Goal: Information Seeking & Learning: Learn about a topic

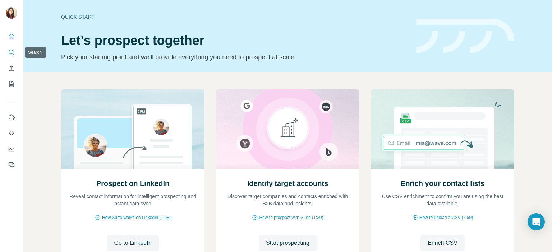
click at [8, 50] on icon "Search" at bounding box center [11, 52] width 7 height 7
click at [10, 53] on icon "Search" at bounding box center [11, 52] width 7 height 7
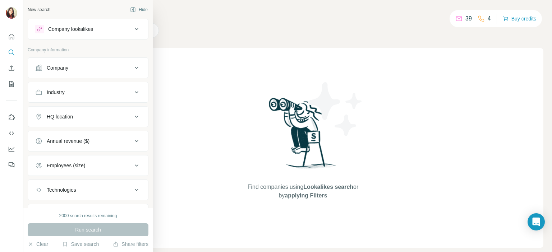
click at [60, 66] on div "Company" at bounding box center [58, 67] width 22 height 7
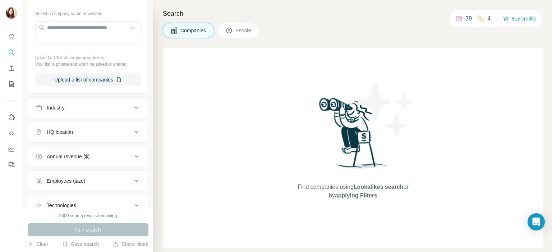
scroll to position [108, 0]
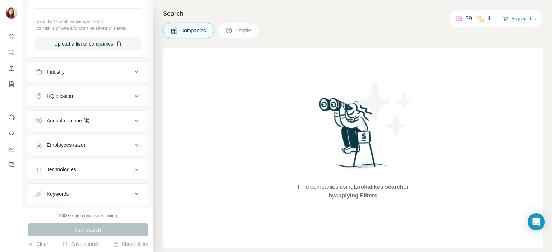
click at [112, 118] on div "Annual revenue ($)" at bounding box center [83, 120] width 97 height 7
click at [39, 150] on icon at bounding box center [39, 150] width 9 height 9
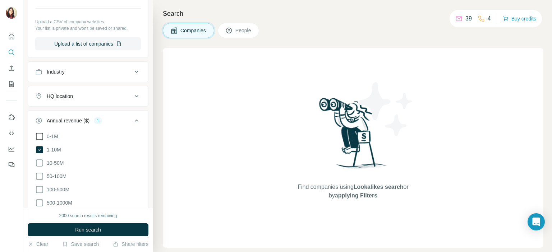
click at [39, 136] on icon at bounding box center [39, 136] width 9 height 9
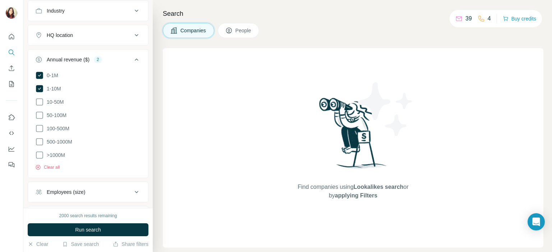
scroll to position [180, 0]
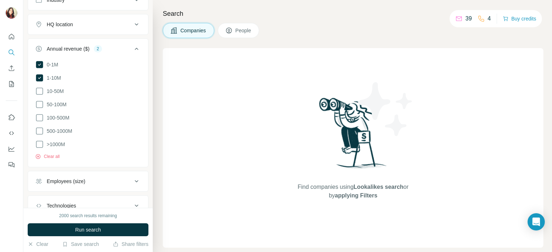
click at [132, 49] on icon at bounding box center [136, 49] width 9 height 9
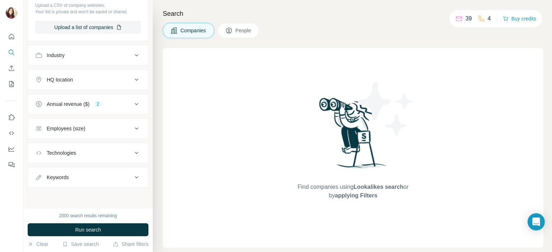
scroll to position [123, 0]
click at [104, 83] on div "HQ location" at bounding box center [83, 81] width 97 height 7
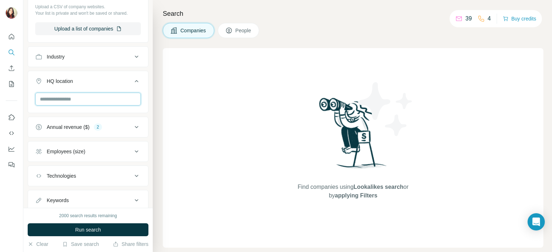
click at [67, 97] on input "text" at bounding box center [88, 99] width 106 height 13
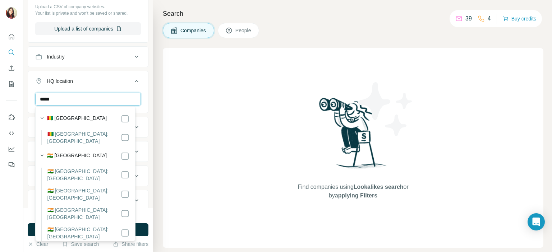
type input "*****"
click at [132, 82] on icon at bounding box center [136, 81] width 9 height 9
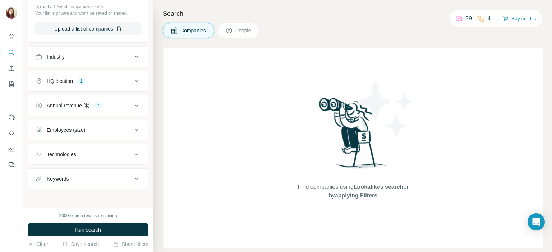
click at [81, 124] on button "Employees (size)" at bounding box center [88, 130] width 120 height 17
click at [36, 144] on icon at bounding box center [39, 145] width 7 height 7
click at [39, 158] on icon at bounding box center [39, 159] width 9 height 9
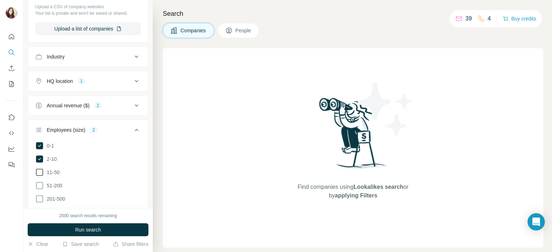
click at [38, 173] on icon at bounding box center [39, 172] width 9 height 9
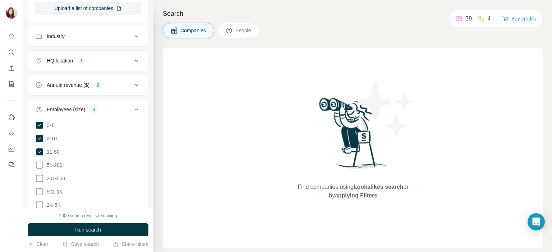
scroll to position [159, 0]
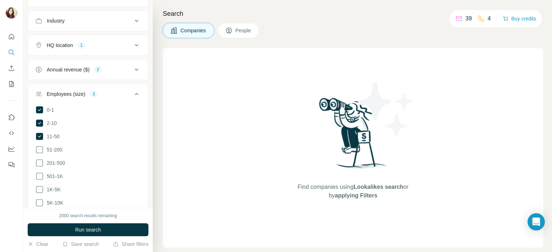
click at [133, 91] on icon at bounding box center [136, 94] width 9 height 9
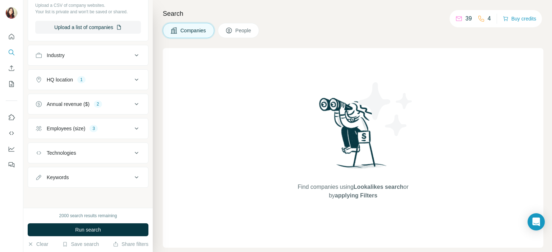
scroll to position [123, 0]
click at [98, 178] on div "Keywords" at bounding box center [83, 179] width 97 height 7
click at [89, 176] on div "Keywords" at bounding box center [83, 179] width 97 height 7
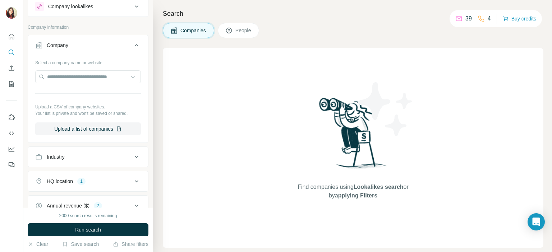
scroll to position [15, 0]
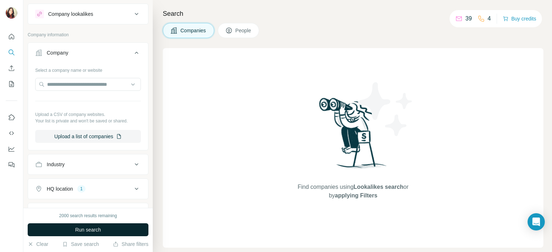
click at [77, 230] on span "Run search" at bounding box center [88, 230] width 26 height 7
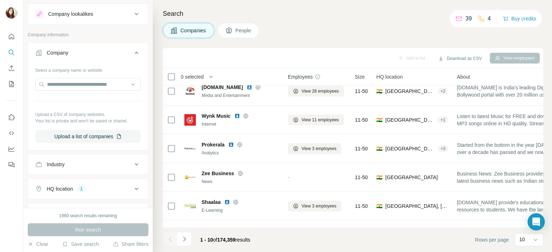
scroll to position [36, 0]
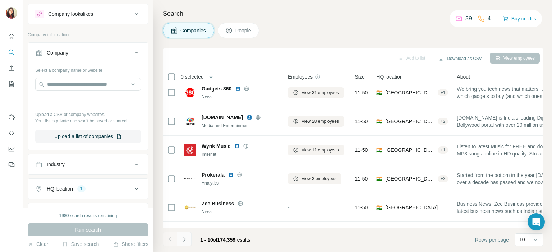
click at [184, 240] on icon "Navigate to next page" at bounding box center [184, 239] width 7 height 7
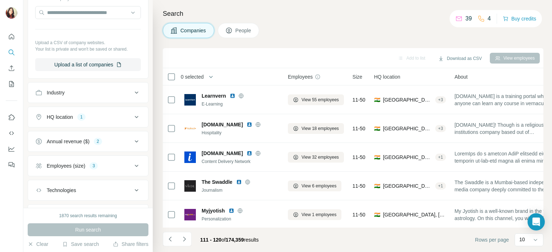
scroll to position [123, 0]
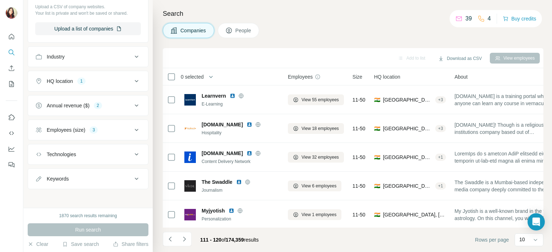
click at [114, 132] on div "Employees (size) 3" at bounding box center [83, 130] width 97 height 7
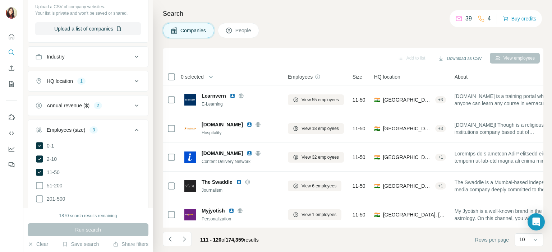
click at [111, 129] on div "Employees (size) 3" at bounding box center [83, 130] width 97 height 7
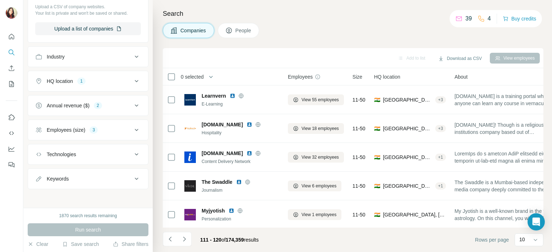
click at [113, 99] on button "Annual revenue ($) 2" at bounding box center [88, 105] width 120 height 17
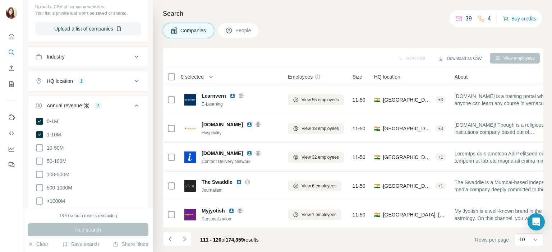
click at [113, 104] on div "Annual revenue ($) 2" at bounding box center [83, 105] width 97 height 7
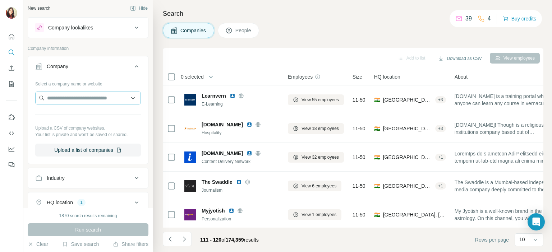
scroll to position [0, 0]
click at [96, 179] on div "Industry" at bounding box center [83, 179] width 97 height 7
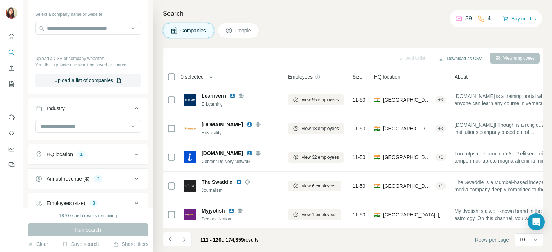
scroll to position [72, 0]
click at [108, 114] on button "Industry" at bounding box center [88, 109] width 120 height 20
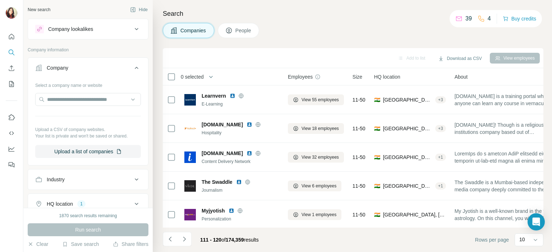
click at [113, 27] on div "Company lookalikes" at bounding box center [83, 29] width 97 height 9
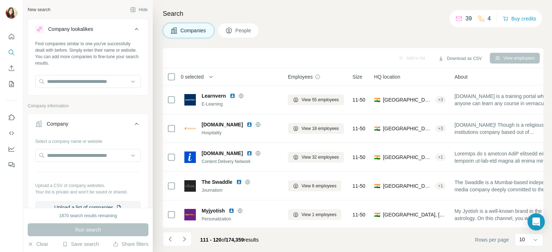
click at [113, 27] on div "Company lookalikes" at bounding box center [83, 29] width 97 height 9
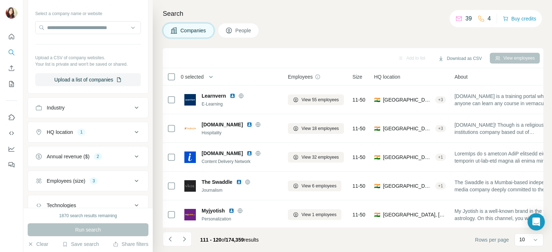
scroll to position [108, 0]
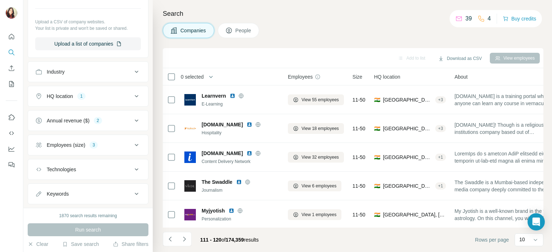
click at [91, 67] on button "Industry" at bounding box center [88, 71] width 120 height 17
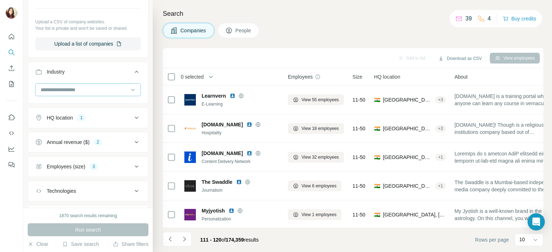
click at [119, 93] on input at bounding box center [84, 90] width 89 height 8
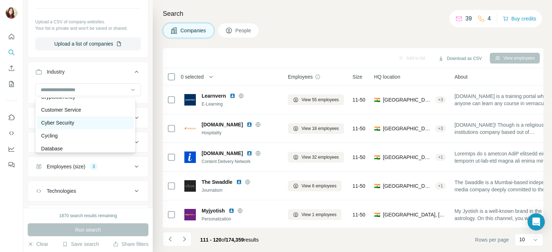
click at [72, 127] on p "Cyber Security" at bounding box center [57, 122] width 33 height 7
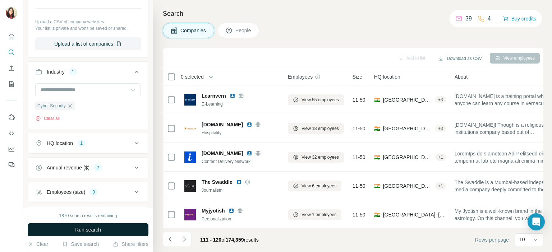
click at [86, 228] on span "Run search" at bounding box center [88, 230] width 26 height 7
